Goal: Task Accomplishment & Management: Manage account settings

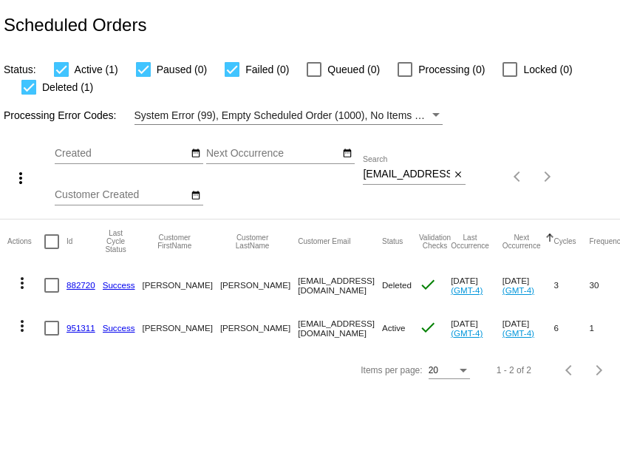
click at [409, 175] on input "[EMAIL_ADDRESS][DOMAIN_NAME]" at bounding box center [406, 174] width 87 height 12
paste input "[EMAIL_ADDRESS]"
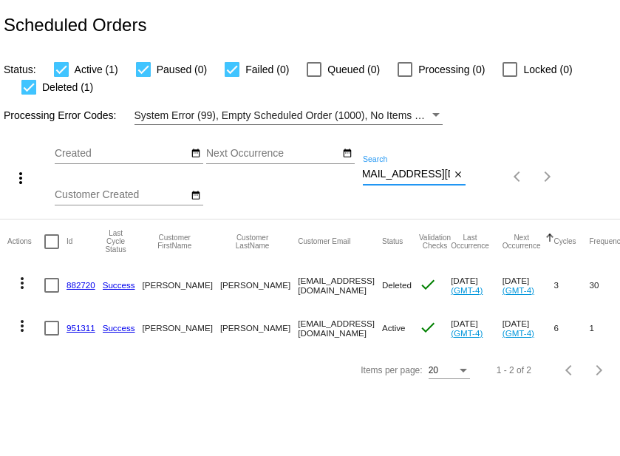
type input "[EMAIL_ADDRESS][DOMAIN_NAME]"
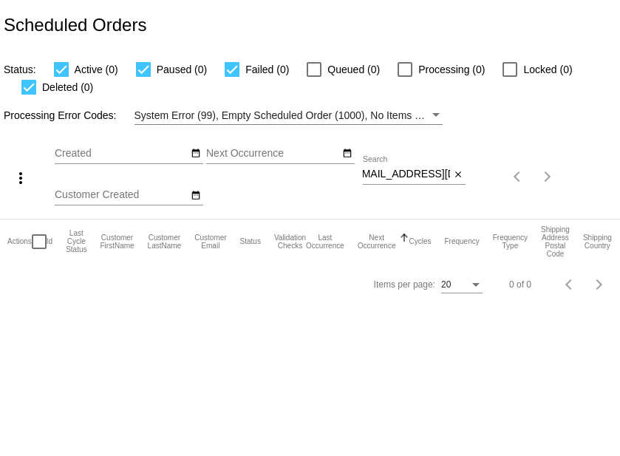
scroll to position [0, 0]
click at [458, 174] on mat-icon "close" at bounding box center [458, 175] width 10 height 12
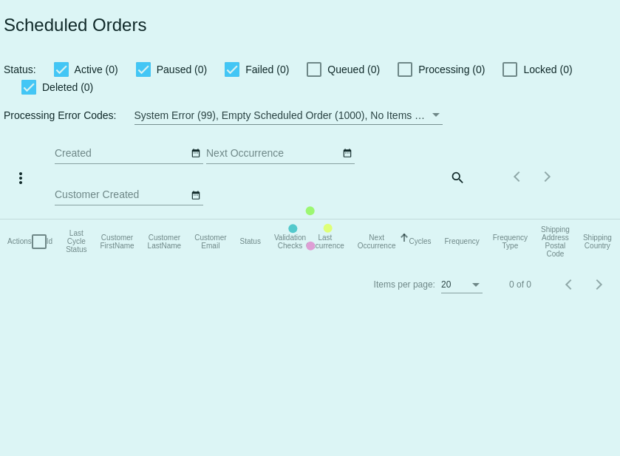
click at [457, 219] on mat-table "Actions Id Last Cycle Status Customer FirstName Customer LastName Customer Emai…" at bounding box center [321, 241] width 643 height 44
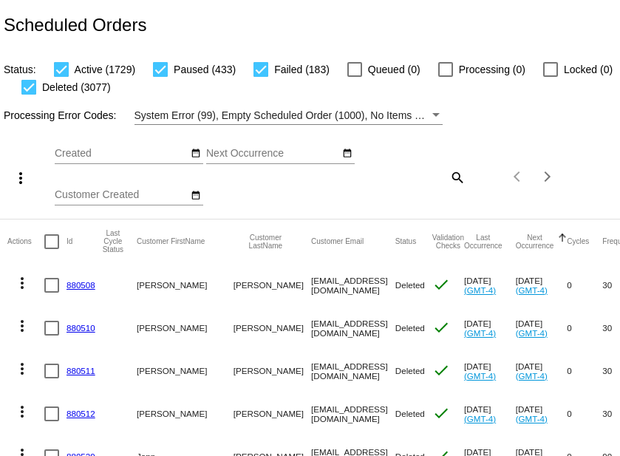
click at [452, 175] on mat-icon "search" at bounding box center [457, 176] width 18 height 23
click at [407, 178] on input "Search" at bounding box center [414, 174] width 103 height 12
paste input "[PERSON_NAME]"
type input "[PERSON_NAME]"
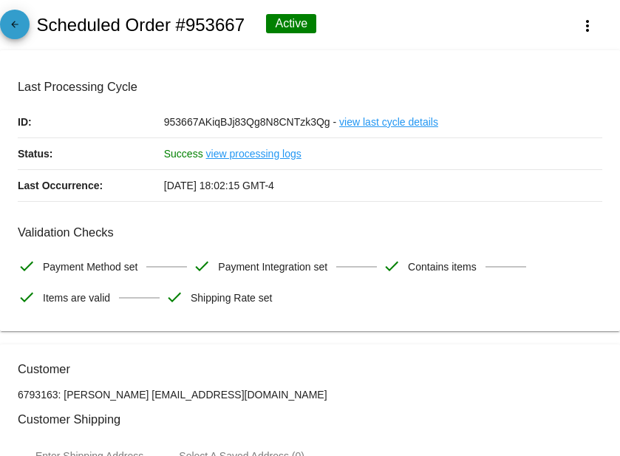
click at [10, 27] on mat-icon "arrow_back" at bounding box center [15, 28] width 18 height 18
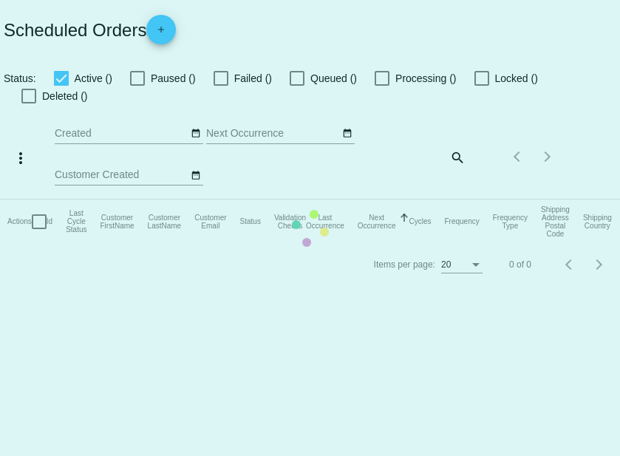
checkbox input "true"
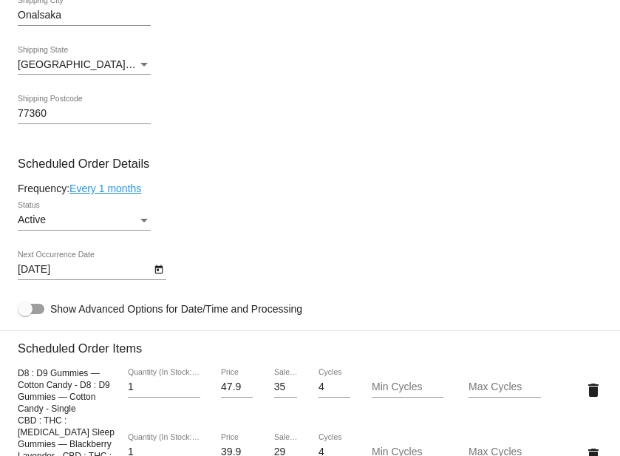
scroll to position [806, 0]
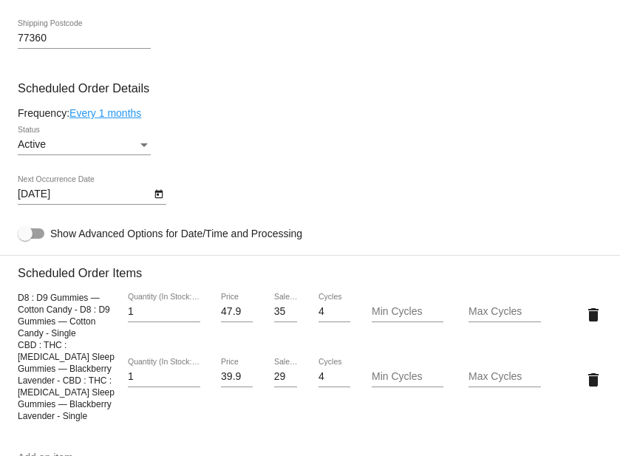
click at [72, 145] on div "Active Status" at bounding box center [84, 140] width 133 height 29
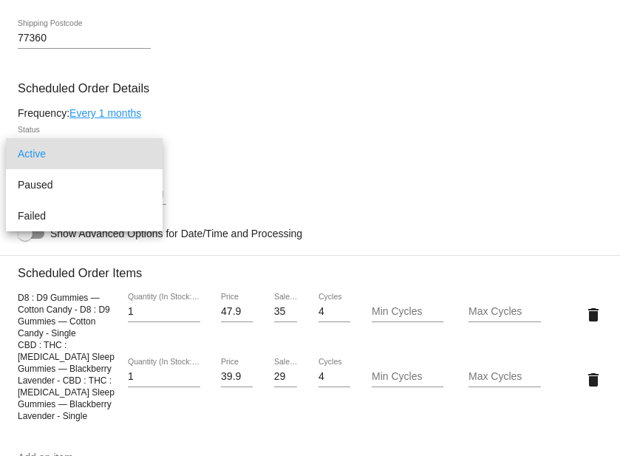
click at [388, 154] on div at bounding box center [310, 228] width 620 height 456
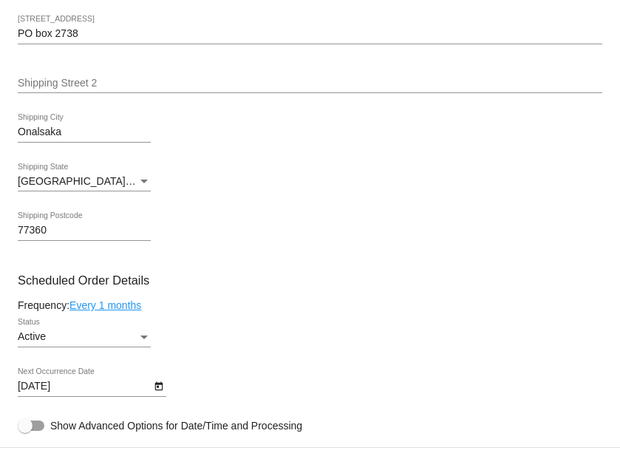
scroll to position [0, 0]
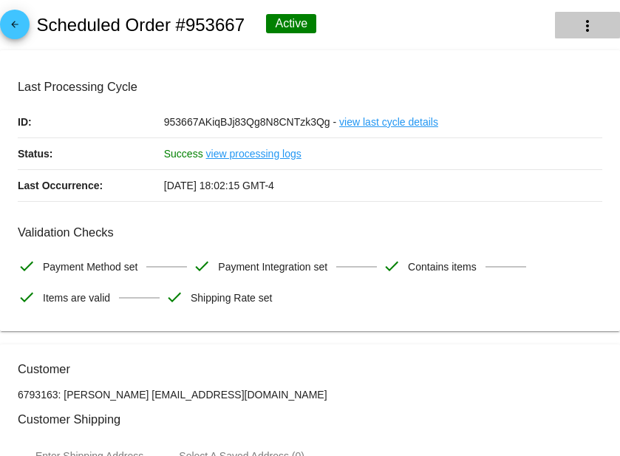
click at [587, 27] on mat-icon "more_vert" at bounding box center [587, 26] width 18 height 18
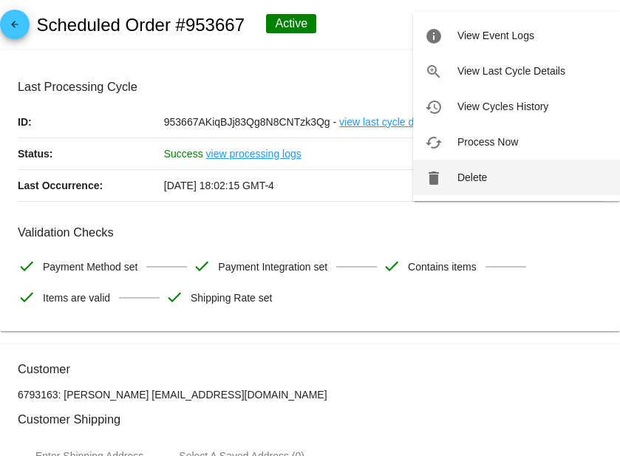
click at [485, 173] on span "Delete" at bounding box center [472, 177] width 30 height 12
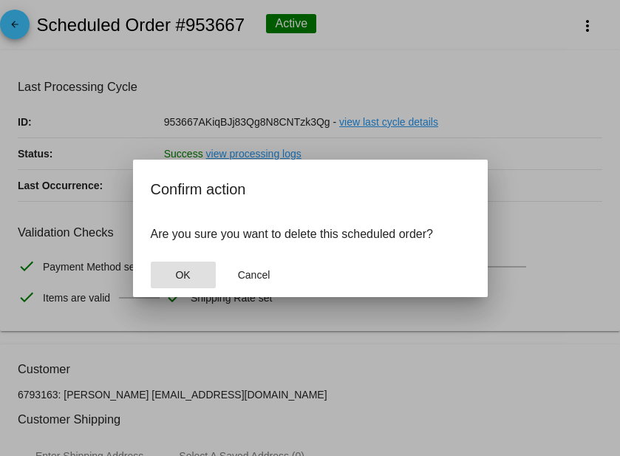
click at [196, 270] on button "OK" at bounding box center [183, 275] width 65 height 27
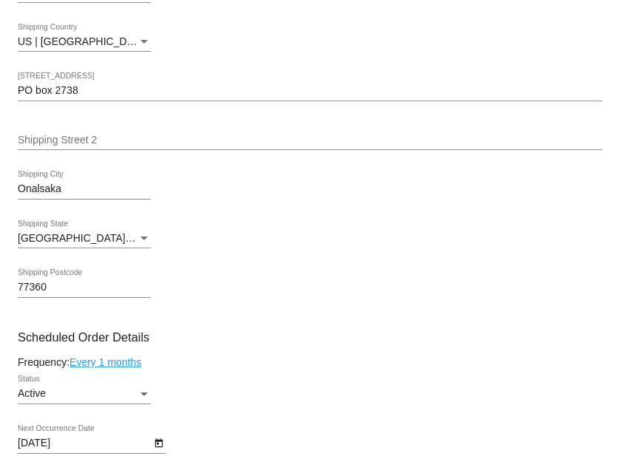
scroll to position [578, 0]
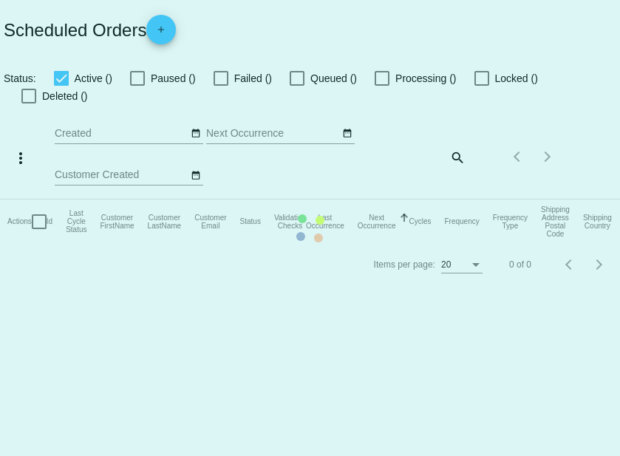
checkbox input "true"
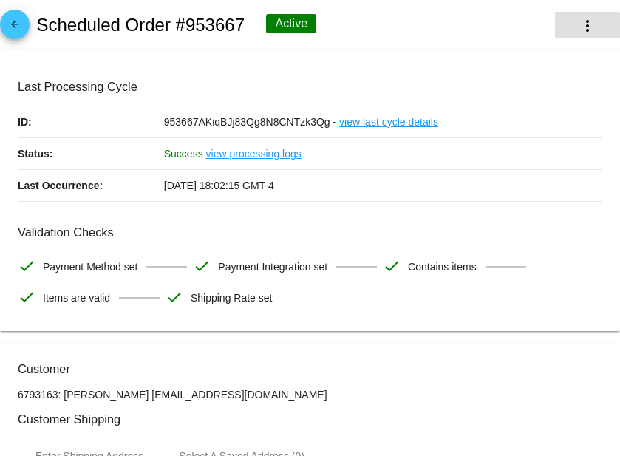
click at [584, 33] on mat-icon "more_vert" at bounding box center [587, 26] width 18 height 18
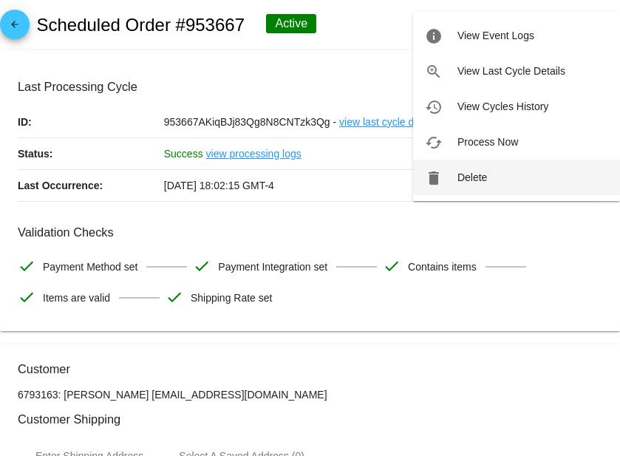
click at [468, 177] on span "Delete" at bounding box center [472, 177] width 30 height 12
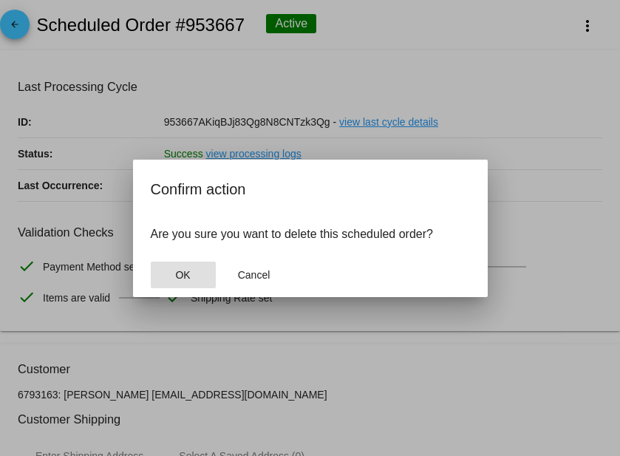
click at [182, 267] on button "OK" at bounding box center [183, 275] width 65 height 27
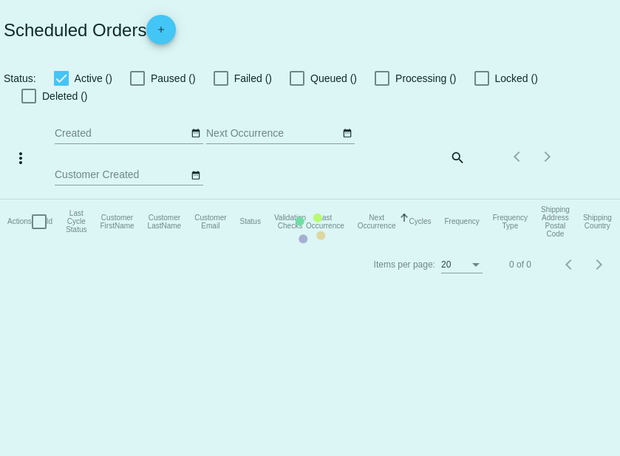
checkbox input "true"
